Goal: Task Accomplishment & Management: Use online tool/utility

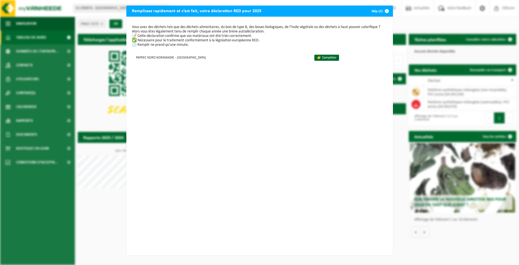
click at [385, 12] on span "button" at bounding box center [386, 11] width 11 height 11
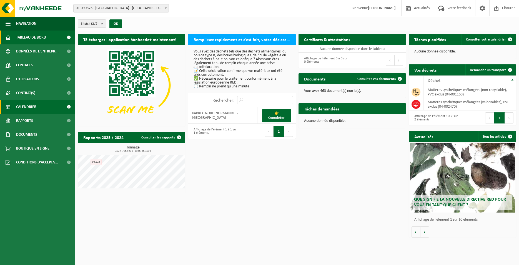
click at [32, 109] on span "Calendrier" at bounding box center [26, 107] width 20 height 14
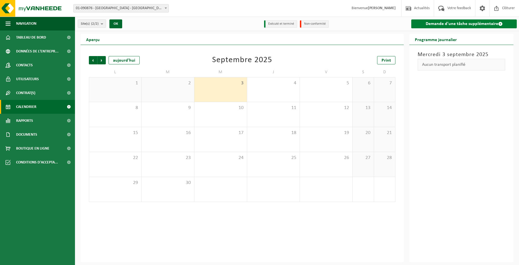
click at [456, 24] on link "Demande d'une tâche supplémentaire" at bounding box center [464, 23] width 106 height 9
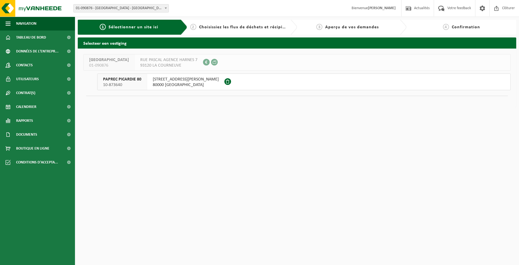
click at [138, 80] on span "PAPREC PICARDIE 80" at bounding box center [122, 80] width 38 height 6
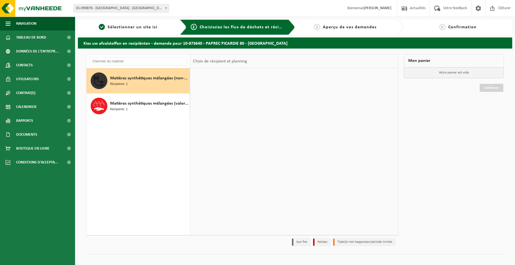
click at [143, 84] on div "Matières synthétiques mélangées (non-recyclable), PVC exclus Récipients: 1" at bounding box center [149, 81] width 78 height 17
click at [249, 102] on input "text" at bounding box center [242, 102] width 30 height 7
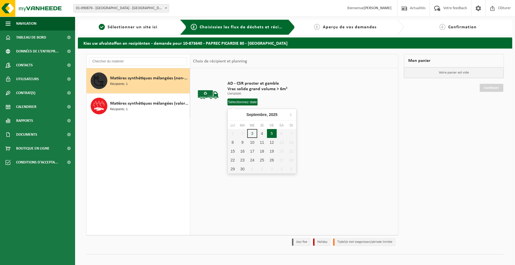
click at [270, 133] on div "5" at bounding box center [272, 133] width 10 height 9
type input "à partir de [DATE]"
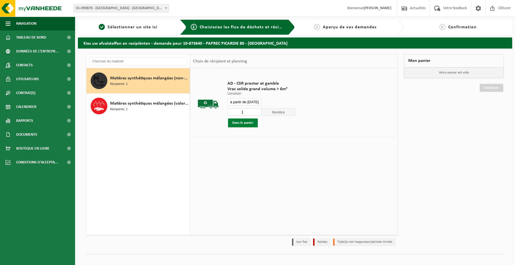
click at [250, 124] on button "Dans le panier" at bounding box center [243, 123] width 30 height 9
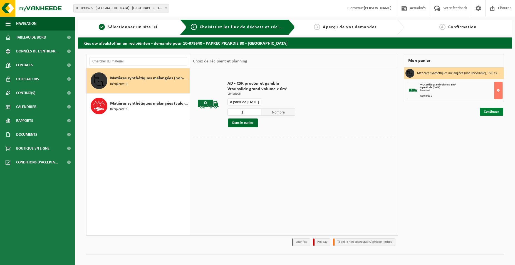
click at [496, 113] on link "Continuer" at bounding box center [491, 112] width 24 height 8
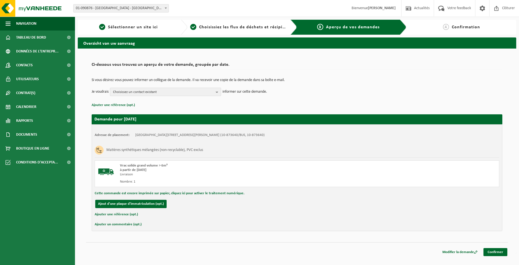
click at [151, 90] on span "Choisissez un contact existant" at bounding box center [163, 92] width 101 height 8
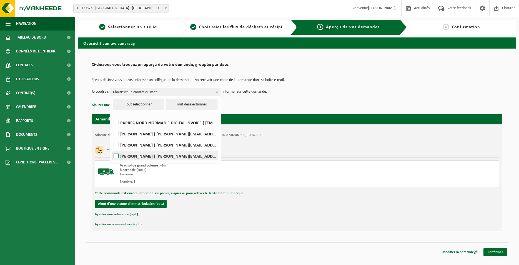
click at [140, 154] on label "[PERSON_NAME] ( [PERSON_NAME][EMAIL_ADDRESS][DOMAIN_NAME] )" at bounding box center [166, 156] width 106 height 8
click at [112, 149] on input "[PERSON_NAME] ( [PERSON_NAME][EMAIL_ADDRESS][DOMAIN_NAME] )" at bounding box center [111, 149] width 0 height 0
checkbox input "true"
click at [141, 134] on label "[PERSON_NAME] ( [PERSON_NAME][EMAIL_ADDRESS][DOMAIN_NAME] )" at bounding box center [166, 134] width 106 height 8
click at [112, 127] on input "[PERSON_NAME] ( [PERSON_NAME][EMAIL_ADDRESS][DOMAIN_NAME] )" at bounding box center [111, 127] width 0 height 0
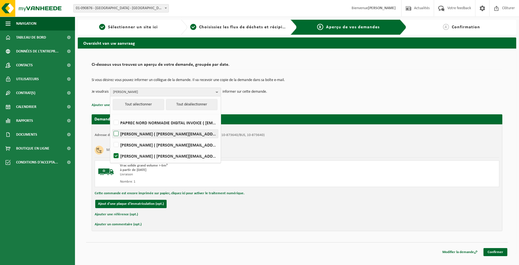
checkbox input "true"
click at [271, 101] on div "Si vous désirez vous pouvez informer un collègue de la demande. Il va recevoir …" at bounding box center [297, 87] width 411 height 29
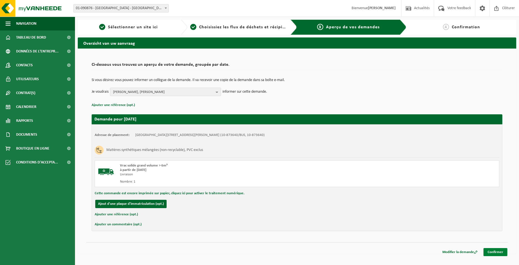
click at [498, 253] on link "Confirmer" at bounding box center [496, 252] width 24 height 8
